Goal: Task Accomplishment & Management: Manage account settings

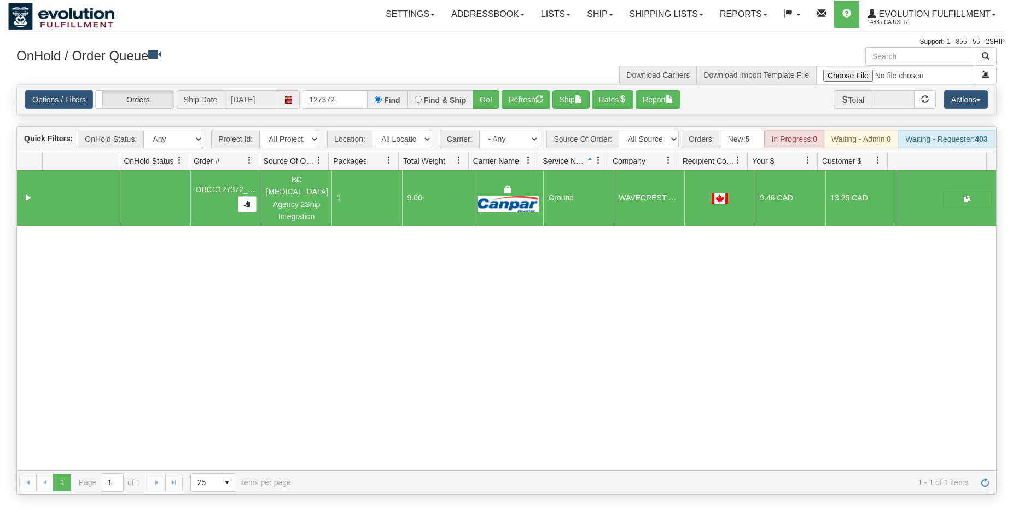
click at [646, 17] on link "Shipping lists" at bounding box center [667, 14] width 90 height 27
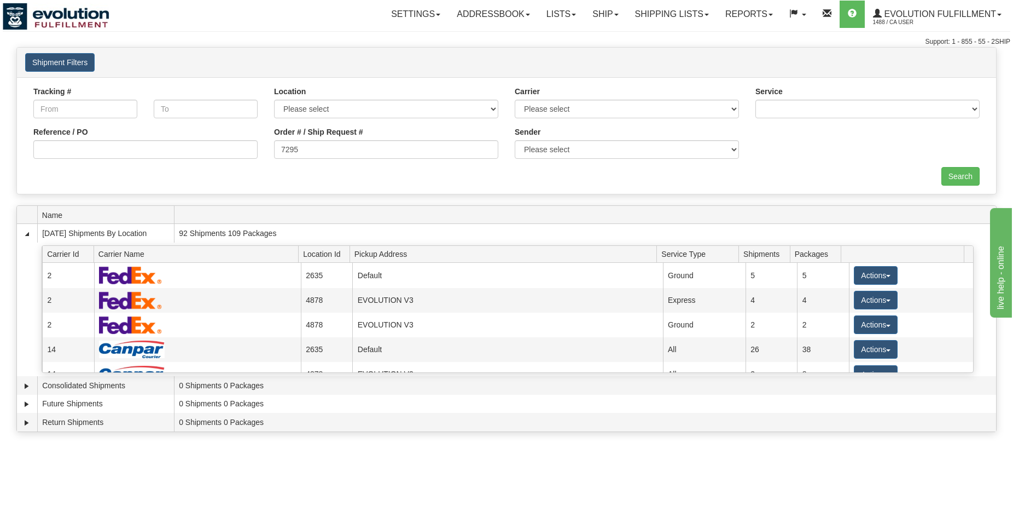
type input "7295"
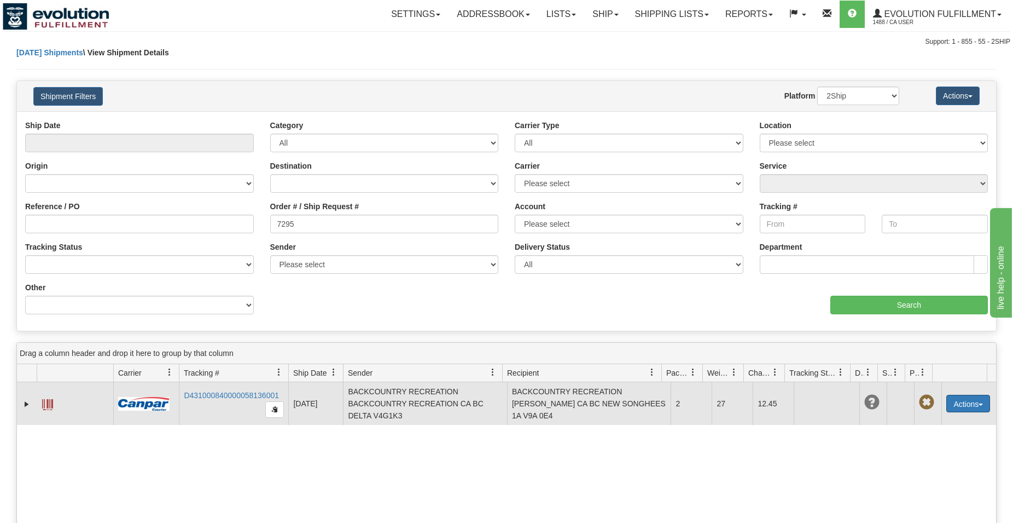
click at [961, 403] on button "Actions" at bounding box center [969, 403] width 44 height 18
click at [913, 462] on link "Delete" at bounding box center [933, 466] width 113 height 14
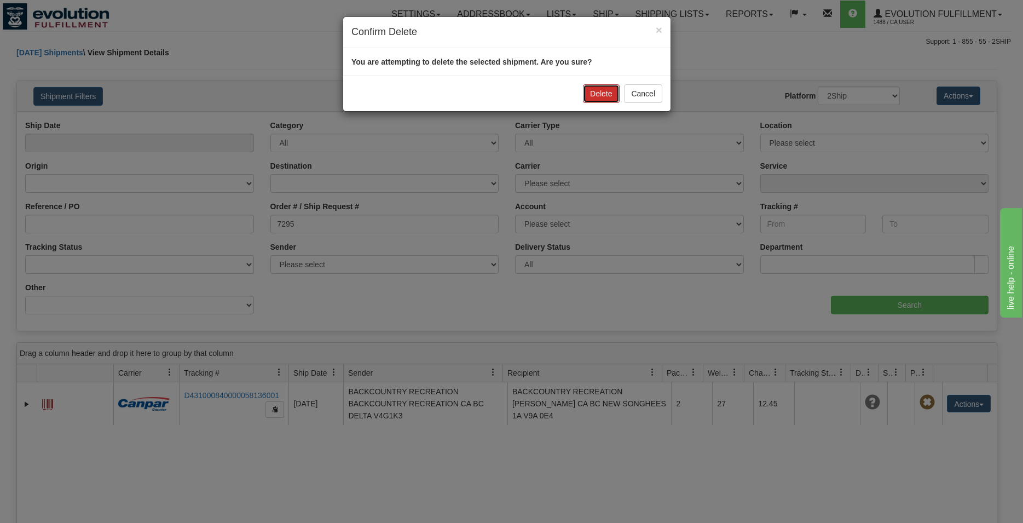
click at [605, 89] on button "Delete" at bounding box center [601, 93] width 36 height 19
